Goal: Navigation & Orientation: Find specific page/section

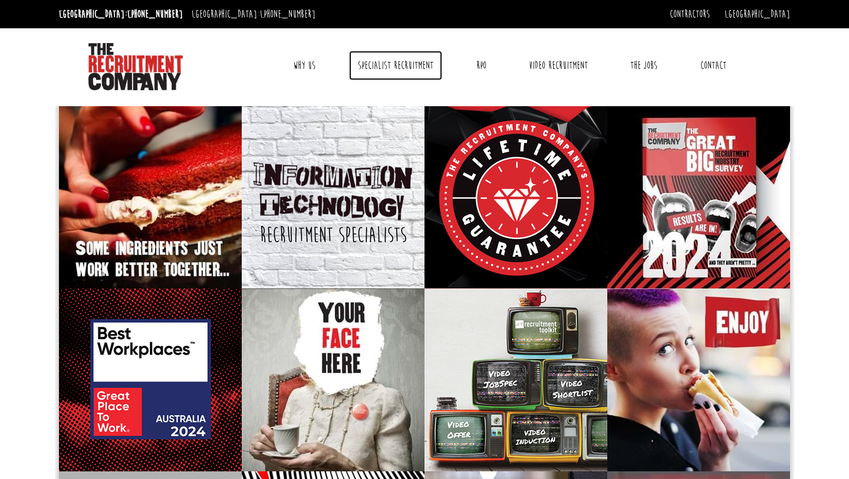
click at [357, 78] on link "Specialist Recruitment" at bounding box center [395, 65] width 93 height 29
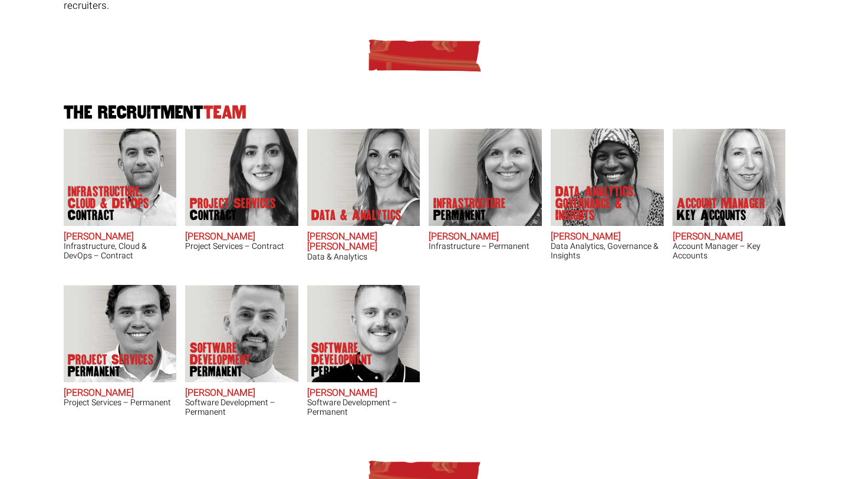
scroll to position [319, 0]
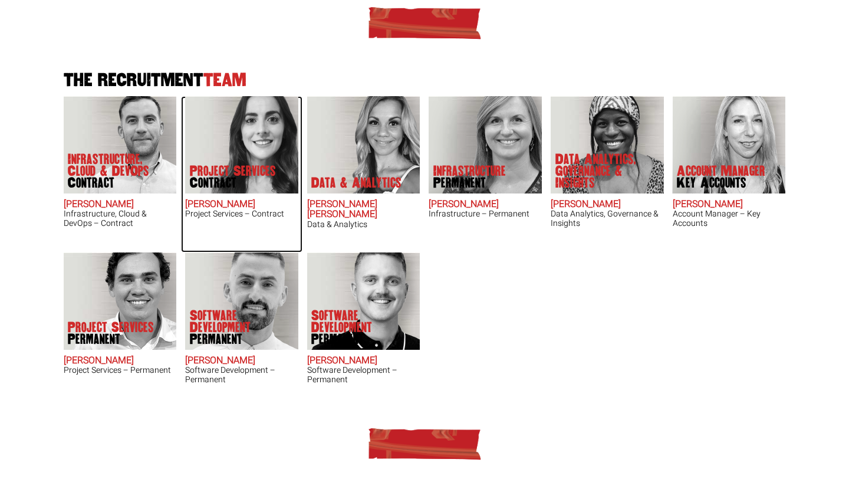
click at [230, 127] on img at bounding box center [241, 144] width 113 height 97
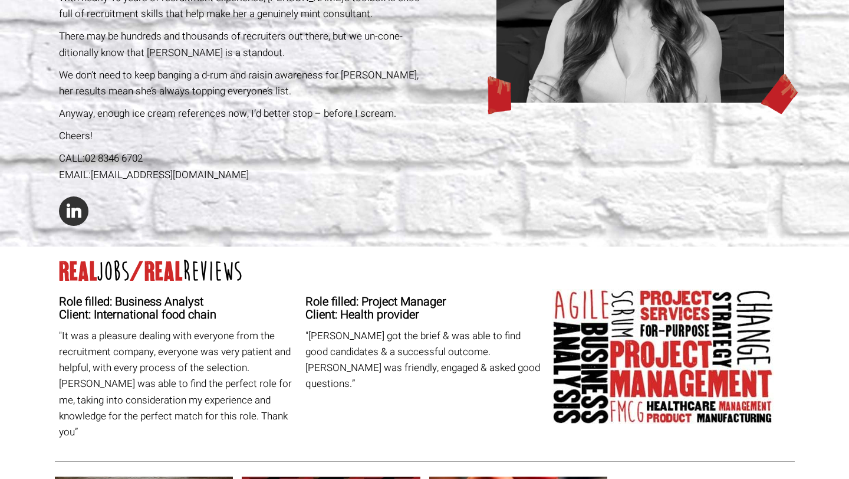
scroll to position [259, 0]
